Goal: Information Seeking & Learning: Learn about a topic

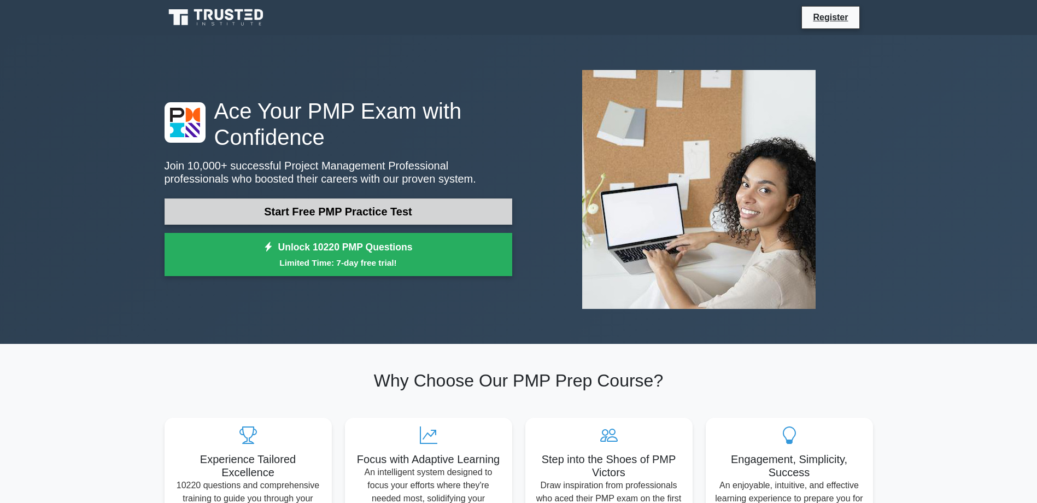
click at [337, 213] on link "Start Free PMP Practice Test" at bounding box center [339, 211] width 348 height 26
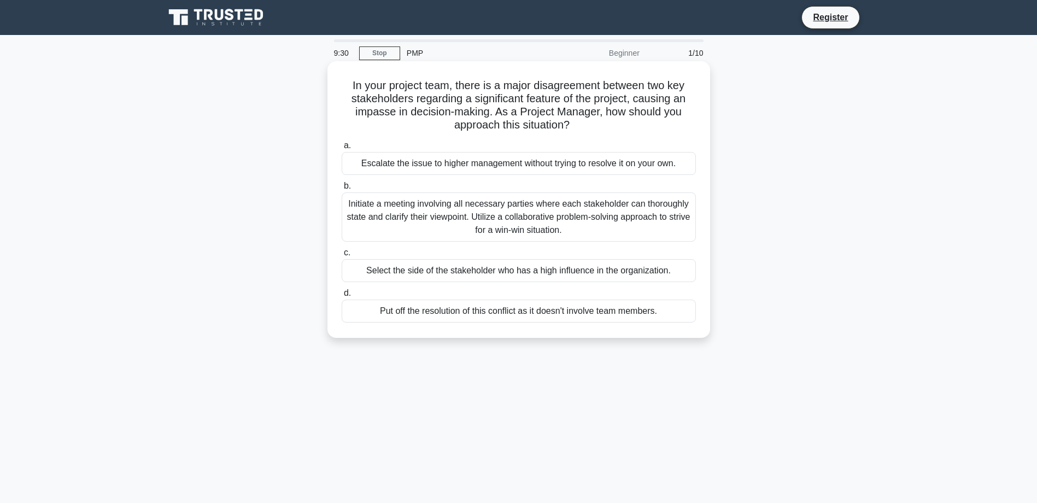
click at [455, 214] on div "Initiate a meeting involving all necessary parties where each stakeholder can t…" at bounding box center [519, 216] width 354 height 49
click at [342, 190] on input "b. Initiate a meeting involving all necessary parties where each stakeholder ca…" at bounding box center [342, 186] width 0 height 7
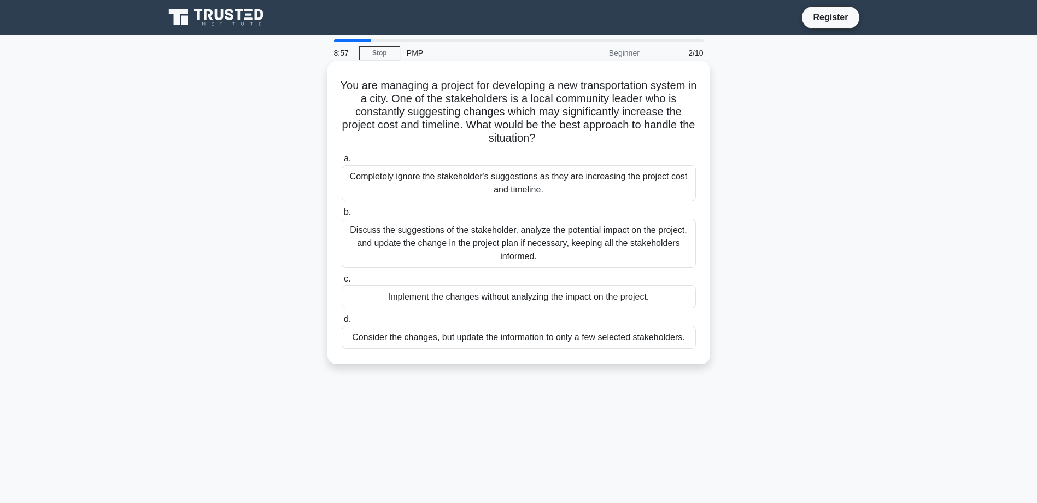
click at [506, 241] on div "Discuss the suggestions of the stakeholder, analyze the potential impact on the…" at bounding box center [519, 243] width 354 height 49
click at [342, 216] on input "b. Discuss the suggestions of the stakeholder, analyze the potential impact on …" at bounding box center [342, 212] width 0 height 7
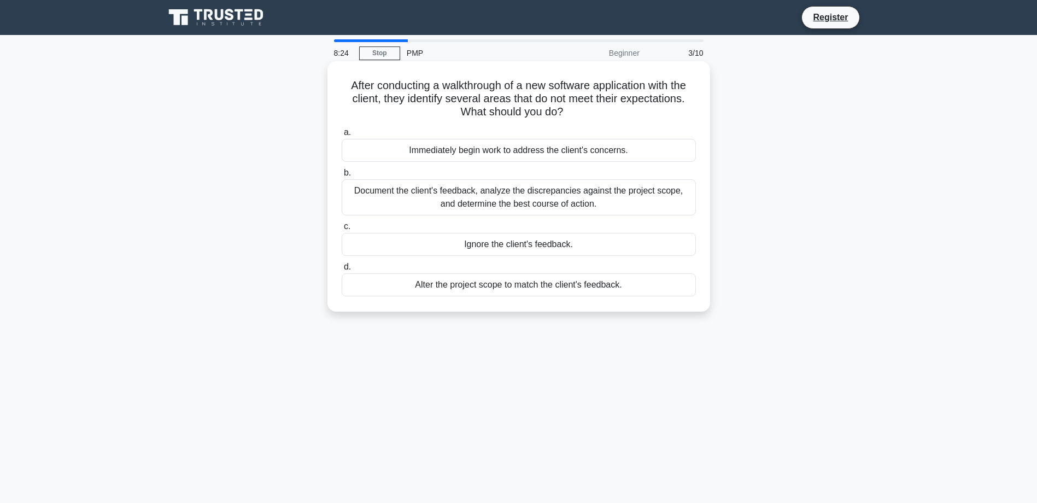
click at [500, 197] on div "Document the client's feedback, analyze the discrepancies against the project s…" at bounding box center [519, 197] width 354 height 36
click at [342, 177] on input "b. Document the client's feedback, analyze the discrepancies against the projec…" at bounding box center [342, 173] width 0 height 7
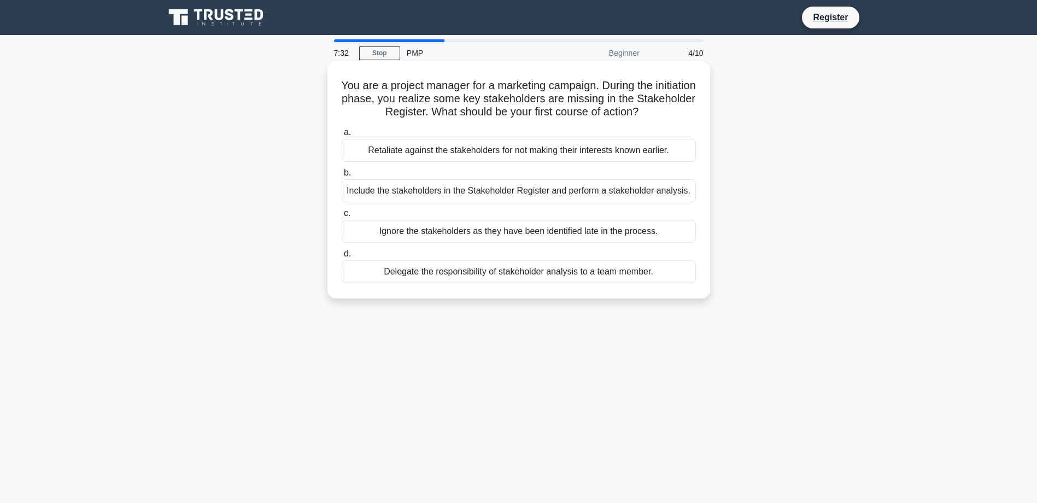
click at [498, 191] on div "Include the stakeholders in the Stakeholder Register and perform a stakeholder …" at bounding box center [519, 190] width 354 height 23
click at [342, 177] on input "b. Include the stakeholders in the Stakeholder Register and perform a stakehold…" at bounding box center [342, 173] width 0 height 7
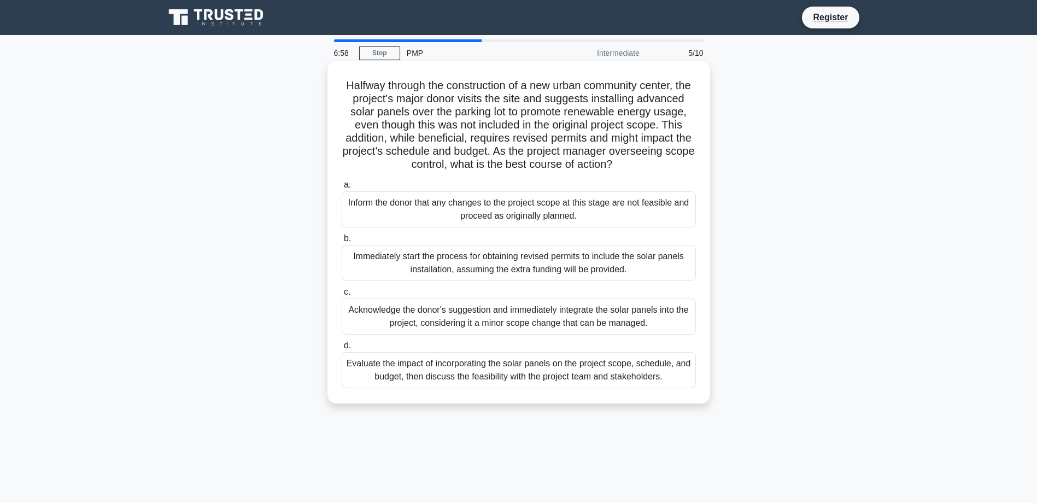
click at [523, 383] on div "Evaluate the impact of incorporating the solar panels on the project scope, sch…" at bounding box center [519, 370] width 354 height 36
click at [342, 349] on input "d. Evaluate the impact of incorporating the solar panels on the project scope, …" at bounding box center [342, 345] width 0 height 7
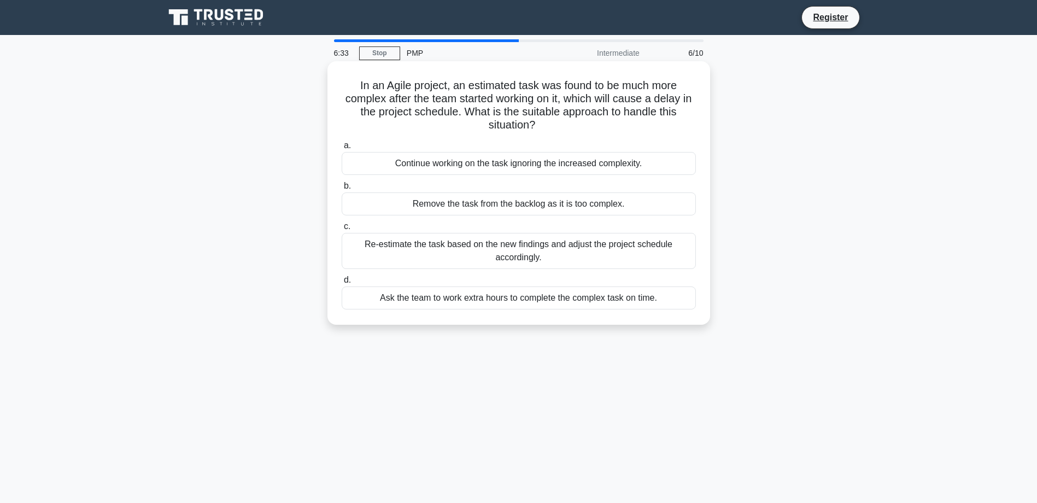
click at [503, 247] on div "Re-estimate the task based on the new findings and adjust the project schedule …" at bounding box center [519, 251] width 354 height 36
click at [342, 230] on input "c. Re-estimate the task based on the new findings and adjust the project schedu…" at bounding box center [342, 226] width 0 height 7
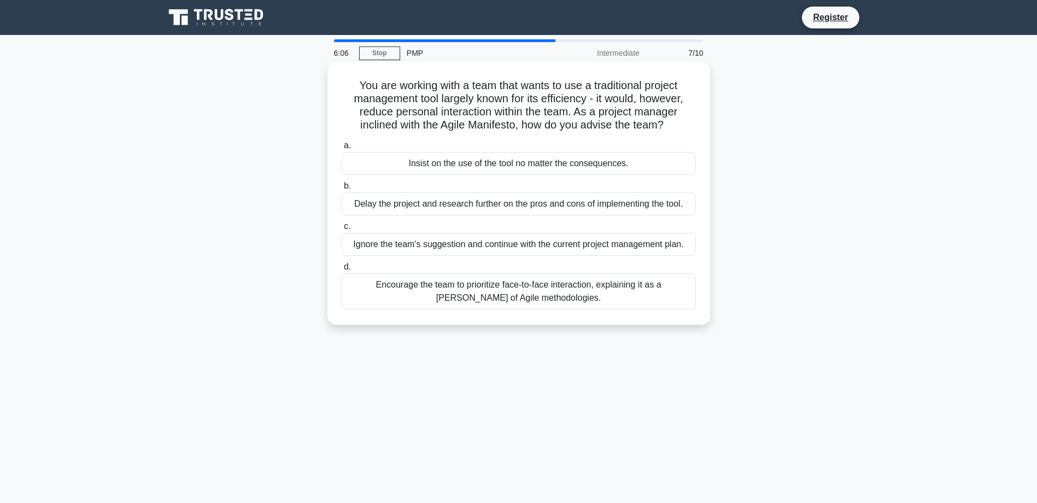
click at [511, 289] on div "Encourage the team to prioritize face-to-face interaction, explaining it as a t…" at bounding box center [519, 291] width 354 height 36
click at [342, 271] on input "d. Encourage the team to prioritize face-to-face interaction, explaining it as …" at bounding box center [342, 267] width 0 height 7
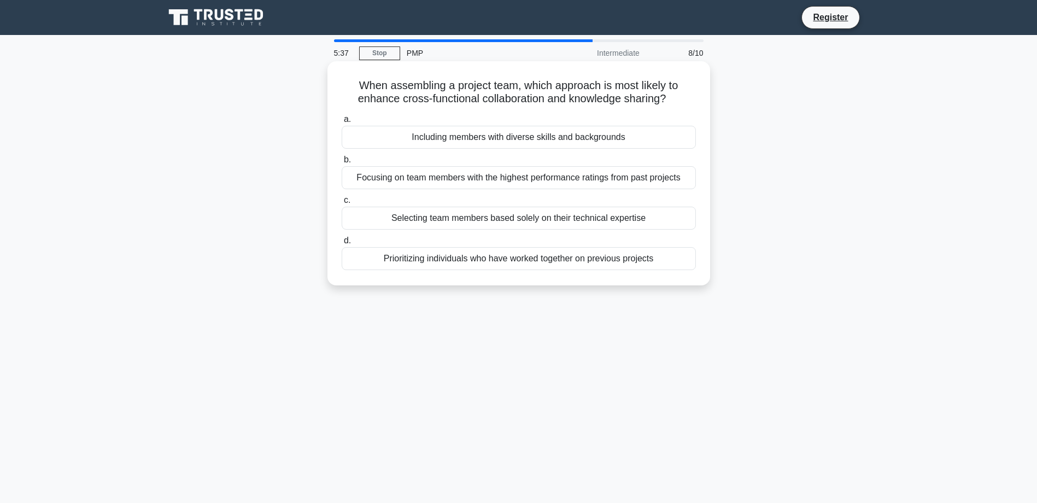
click at [495, 139] on div "Including members with diverse skills and backgrounds" at bounding box center [519, 137] width 354 height 23
click at [342, 123] on input "a. Including members with diverse skills and backgrounds" at bounding box center [342, 119] width 0 height 7
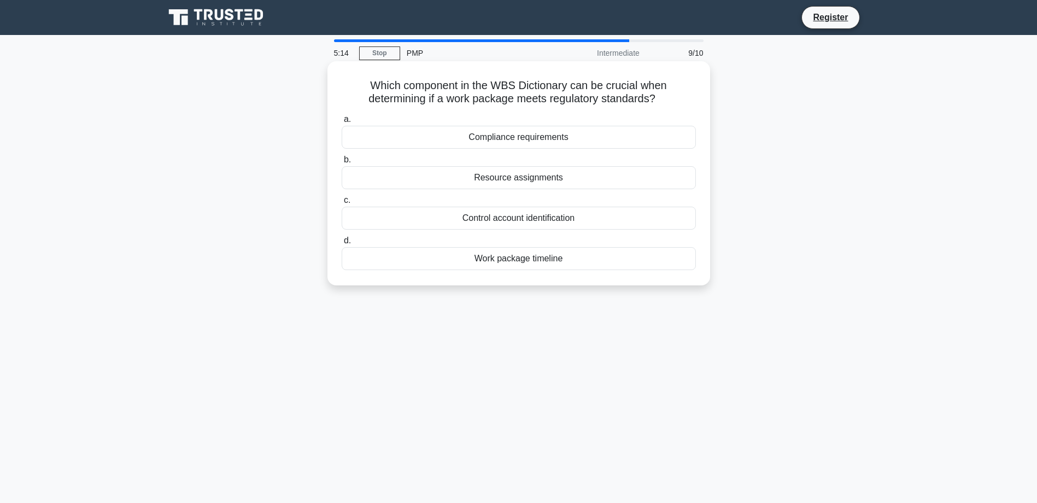
click at [507, 137] on div "Compliance requirements" at bounding box center [519, 137] width 354 height 23
click at [342, 123] on input "a. Compliance requirements" at bounding box center [342, 119] width 0 height 7
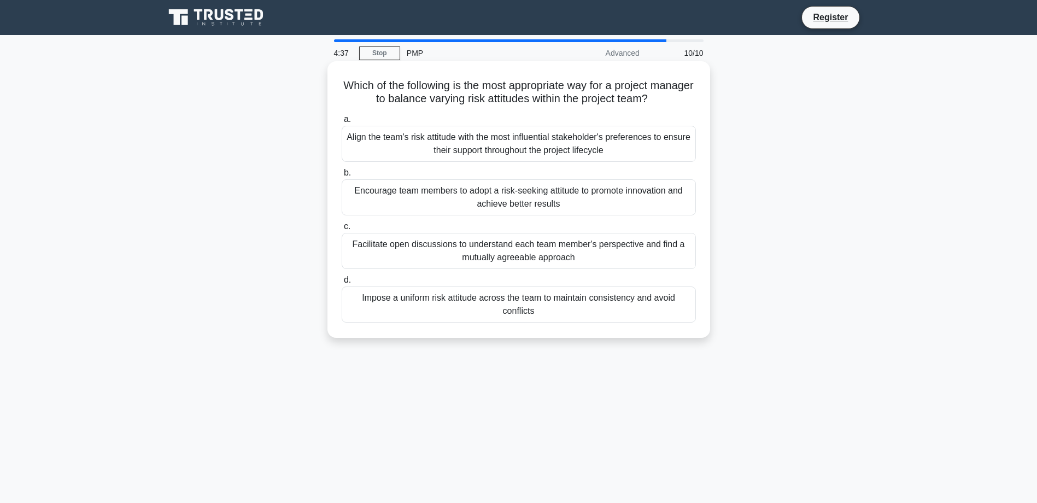
click at [503, 246] on div "Facilitate open discussions to understand each team member's perspective and fi…" at bounding box center [519, 251] width 354 height 36
click at [342, 230] on input "c. Facilitate open discussions to understand each team member's perspective and…" at bounding box center [342, 226] width 0 height 7
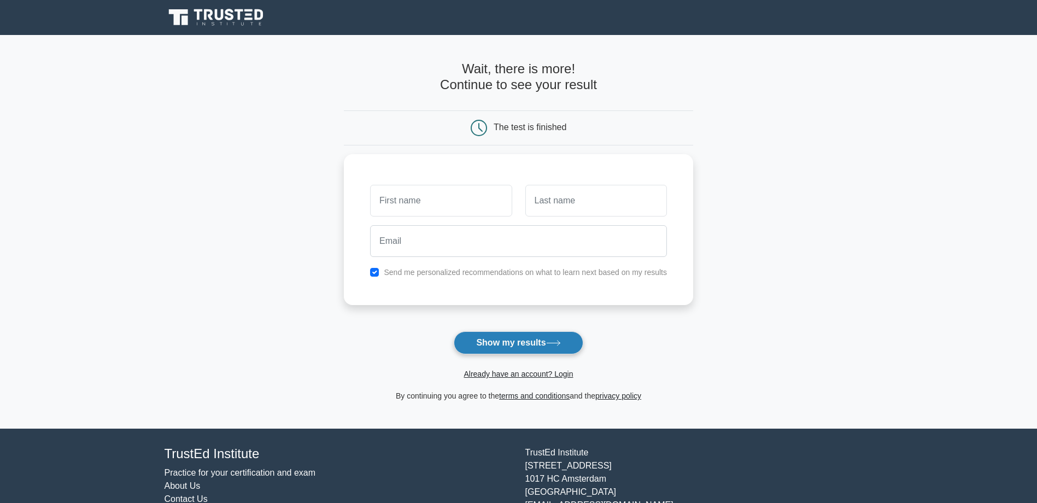
click at [504, 344] on button "Show my results" at bounding box center [518, 342] width 129 height 23
click at [440, 200] on input "text" at bounding box center [441, 198] width 142 height 32
type input "jay"
click at [565, 196] on input "text" at bounding box center [596, 198] width 142 height 32
type input "p"
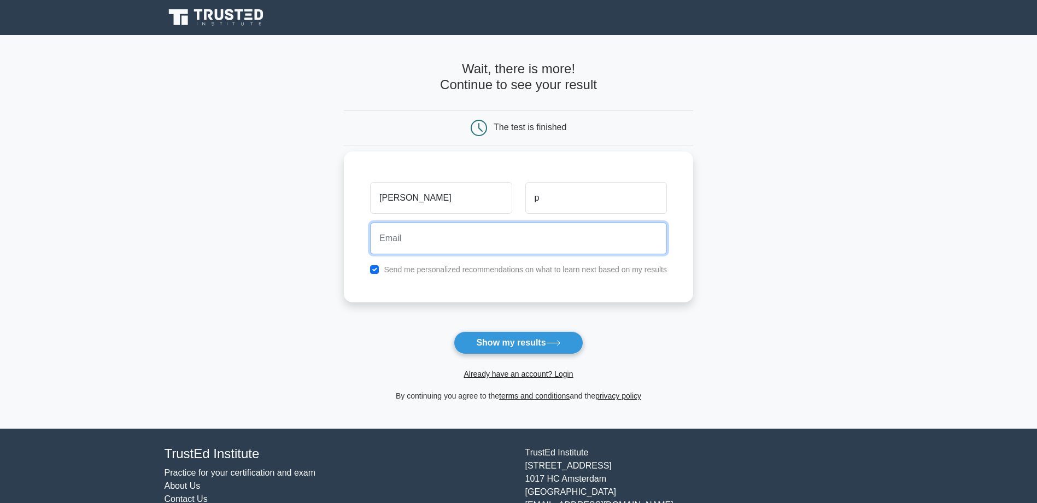
click at [389, 238] on input "email" at bounding box center [518, 239] width 297 height 32
type input "redrocketracing40404040@gmail.com"
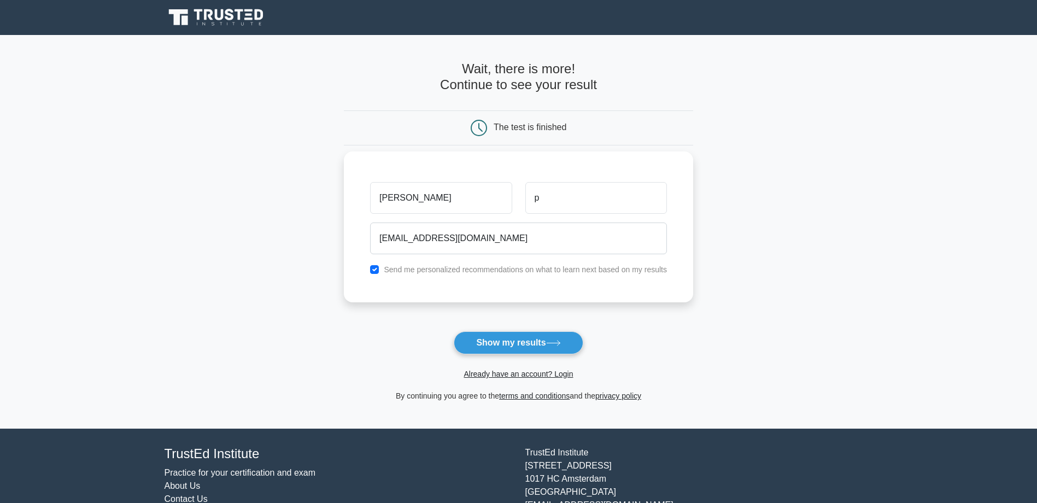
click at [379, 268] on div "Send me personalized recommendations on what to learn next based on my results" at bounding box center [519, 269] width 310 height 13
click at [376, 271] on input "checkbox" at bounding box center [374, 269] width 9 height 9
checkbox input "false"
click at [507, 348] on button "Show my results" at bounding box center [518, 342] width 129 height 23
